Goal: Task Accomplishment & Management: Complete application form

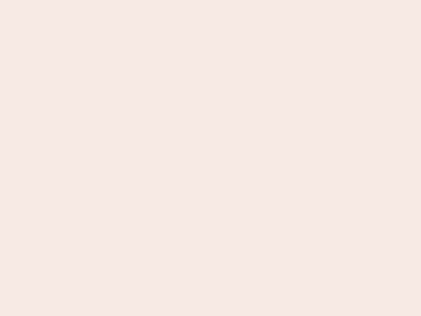
click at [210, 158] on nb-app "Almost there Thank you for registering for Newbook. Your account is under revie…" at bounding box center [210, 158] width 421 height 316
click at [210, 0] on nb-app "Almost there Thank you for registering for Newbook. Your account is under revie…" at bounding box center [210, 158] width 421 height 316
click at [225, 0] on nb-app "Almost there Thank you for registering for Newbook. Your account is under revie…" at bounding box center [210, 158] width 421 height 316
click at [210, 158] on nb-app "Almost there Thank you for registering for Newbook. Your account is under revie…" at bounding box center [210, 158] width 421 height 316
click at [210, 0] on nb-app "Almost there Thank you for registering for Newbook. Your account is under revie…" at bounding box center [210, 158] width 421 height 316
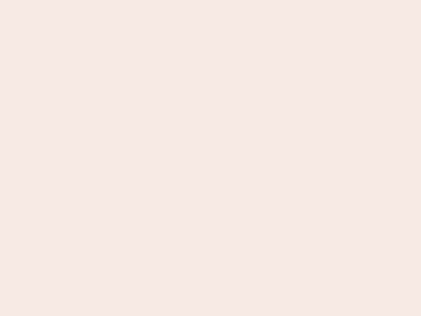
click at [147, 0] on nb-app "Almost there Thank you for registering for Newbook. Your account is under revie…" at bounding box center [210, 158] width 421 height 316
click at [210, 158] on nb-app "Almost there Thank you for registering for Newbook. Your account is under revie…" at bounding box center [210, 158] width 421 height 316
click at [210, 0] on nb-app "Almost there Thank you for registering for Newbook. Your account is under revie…" at bounding box center [210, 158] width 421 height 316
click at [147, 0] on nb-app "Almost there Thank you for registering for Newbook. Your account is under revie…" at bounding box center [210, 158] width 421 height 316
click at [210, 158] on nb-app "Almost there Thank you for registering for Newbook. Your account is under revie…" at bounding box center [210, 158] width 421 height 316
